Goal: Find specific page/section: Find specific page/section

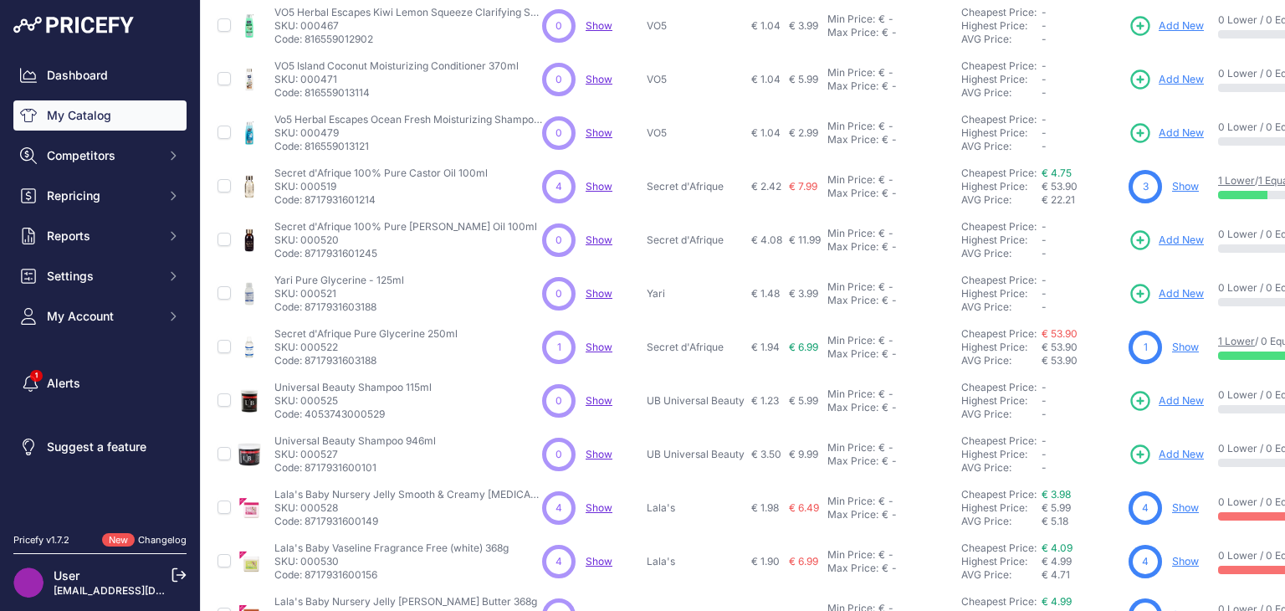
scroll to position [443, 0]
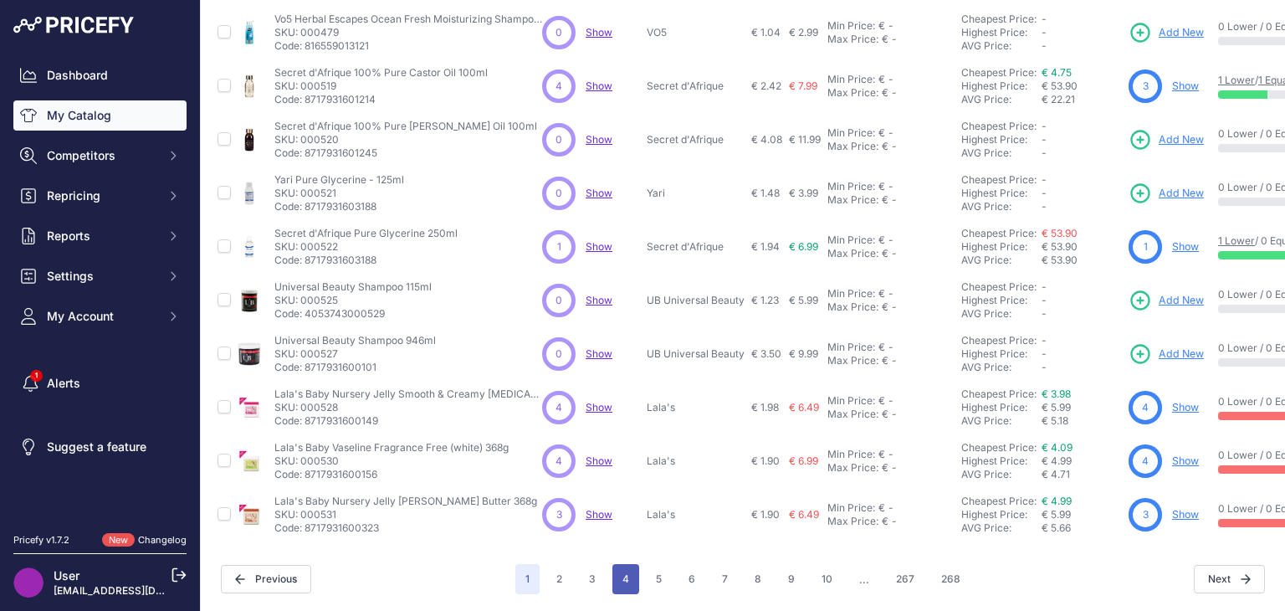
click at [612, 564] on button "4" at bounding box center [625, 579] width 27 height 30
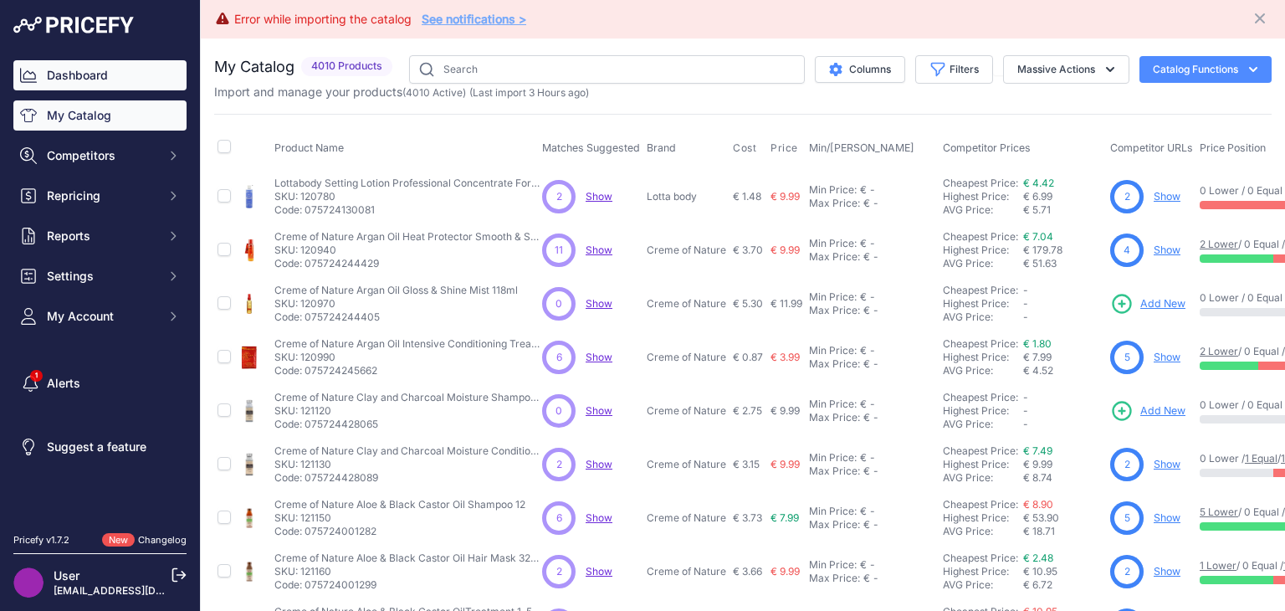
click at [110, 74] on link "Dashboard" at bounding box center [99, 75] width 173 height 30
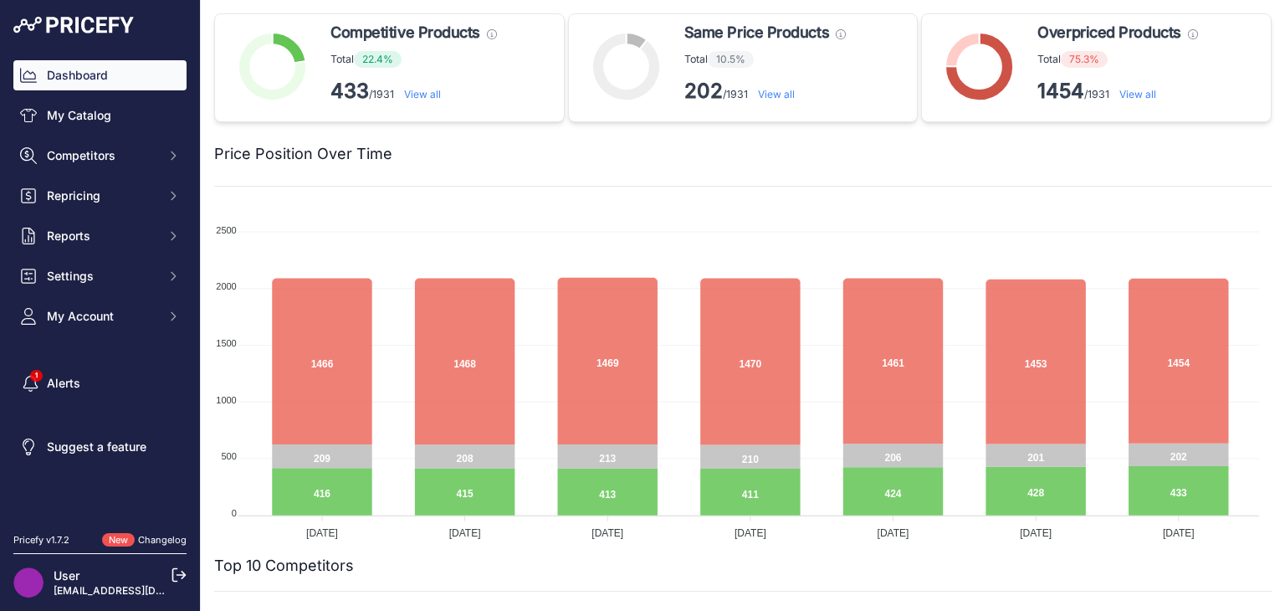
click at [1113, 91] on p "1454 /1931 View all" at bounding box center [1117, 91] width 160 height 27
click at [1119, 96] on link "View all" at bounding box center [1137, 94] width 37 height 13
